Goal: Task Accomplishment & Management: Complete application form

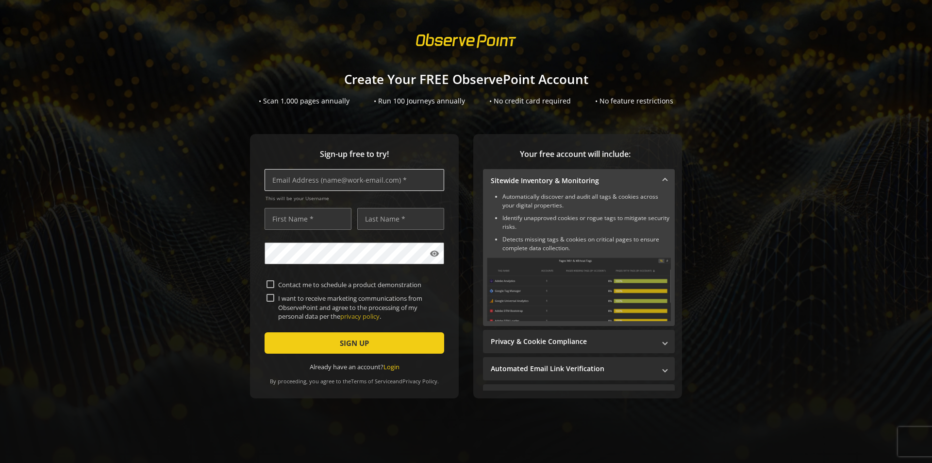
click at [327, 180] on input "text" at bounding box center [355, 180] width 180 height 22
type input "[EMAIL_ADDRESS][DOMAIN_NAME]"
type input "[PERSON_NAME]"
type input "Lebedevs"
click at [293, 179] on input "[EMAIL_ADDRESS][DOMAIN_NAME]" at bounding box center [355, 180] width 180 height 22
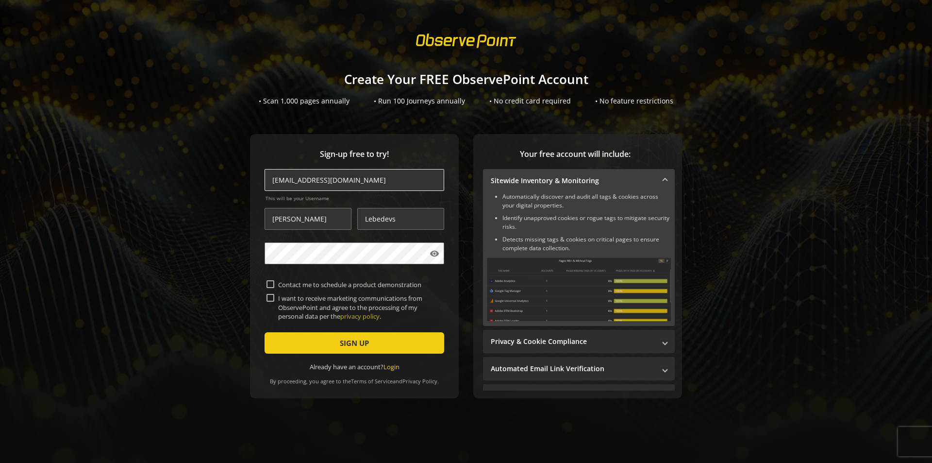
click at [291, 178] on input "[EMAIL_ADDRESS][DOMAIN_NAME]" at bounding box center [355, 180] width 180 height 22
click at [292, 179] on input "[EMAIL_ADDRESS][DOMAIN_NAME]" at bounding box center [355, 180] width 180 height 22
click at [372, 176] on input "[EMAIL_ADDRESS][DOMAIN_NAME]" at bounding box center [355, 180] width 180 height 22
click at [367, 178] on input "[EMAIL_ADDRESS][DOMAIN_NAME]" at bounding box center [355, 180] width 180 height 22
type input "[PERSON_NAME][EMAIL_ADDRESS][DOMAIN_NAME]"
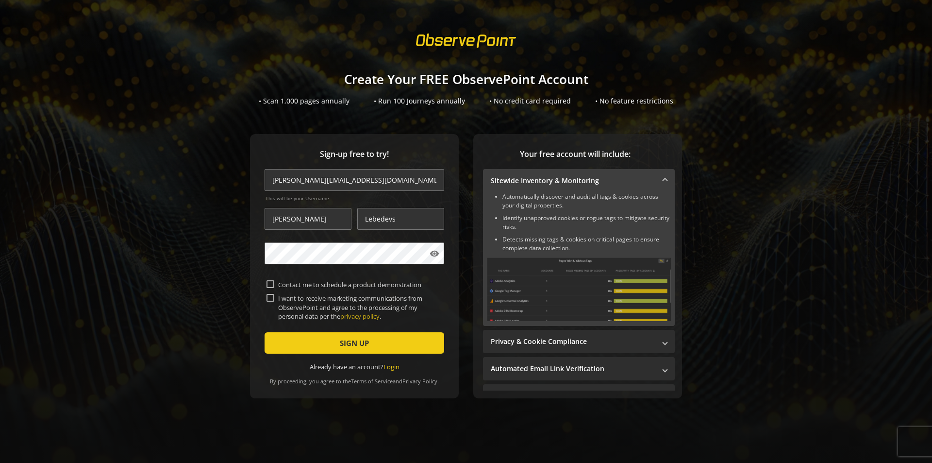
click at [267, 298] on input "I want to receive marketing communications from ObservePoint and agree to the p…" at bounding box center [271, 298] width 8 height 8
checkbox input "false"
click at [340, 346] on span "SIGN UP" at bounding box center [354, 342] width 29 height 17
